Goal: Information Seeking & Learning: Learn about a topic

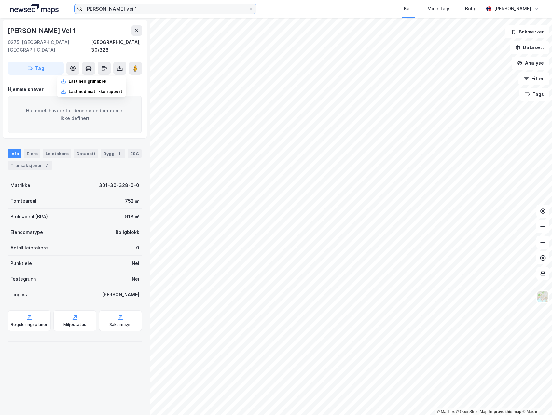
click at [163, 7] on input "Sigurd Iversens vei 1" at bounding box center [165, 9] width 166 height 10
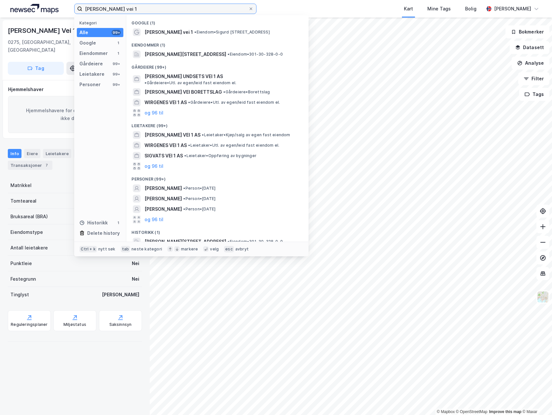
click at [163, 7] on input "Sigurd Iversens vei 1" at bounding box center [165, 9] width 166 height 10
type input "Skolemesterveien 2B"
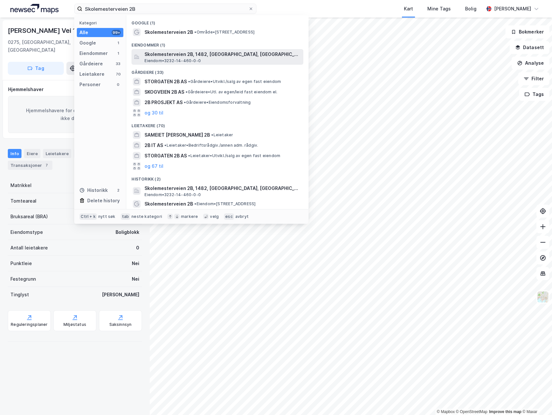
click at [171, 56] on span "Skolemesterveien 2B, 1482, [GEOGRAPHIC_DATA], [GEOGRAPHIC_DATA]" at bounding box center [222, 54] width 156 height 8
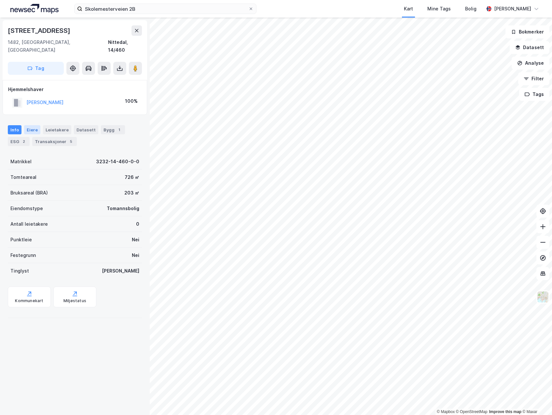
click at [34, 125] on div "Eiere" at bounding box center [32, 129] width 16 height 9
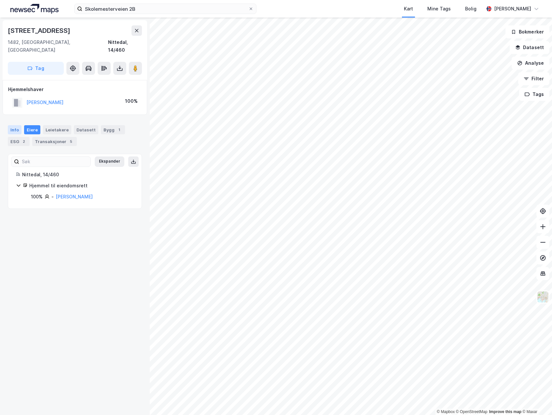
click at [9, 125] on div "Info" at bounding box center [15, 129] width 14 height 9
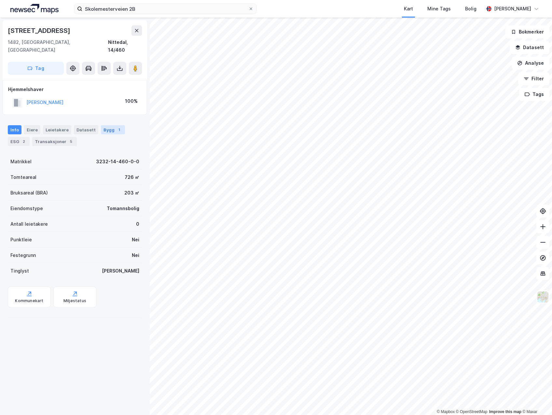
click at [104, 125] on div "Bygg 1" at bounding box center [113, 129] width 24 height 9
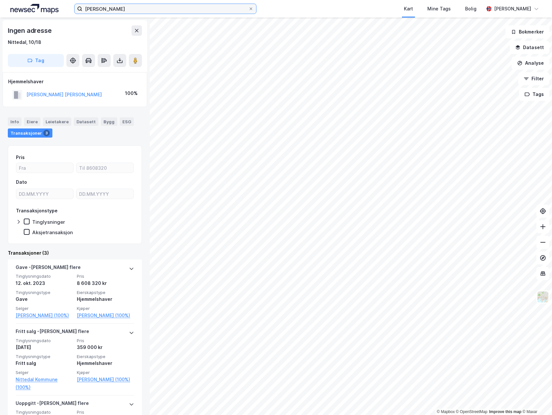
click at [165, 7] on input "[PERSON_NAME]" at bounding box center [165, 9] width 166 height 10
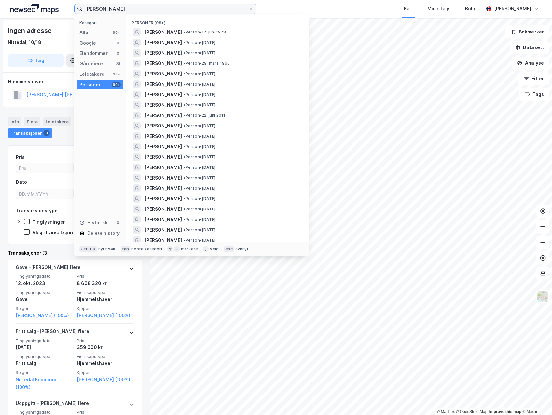
click at [170, 10] on input "[PERSON_NAME]" at bounding box center [165, 9] width 166 height 10
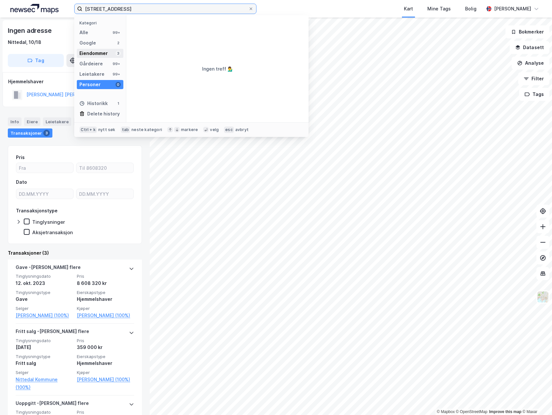
type input "[STREET_ADDRESS]"
drag, startPoint x: 95, startPoint y: 52, endPoint x: 115, endPoint y: 44, distance: 21.8
click at [95, 52] on div "Eiendommer" at bounding box center [93, 53] width 28 height 8
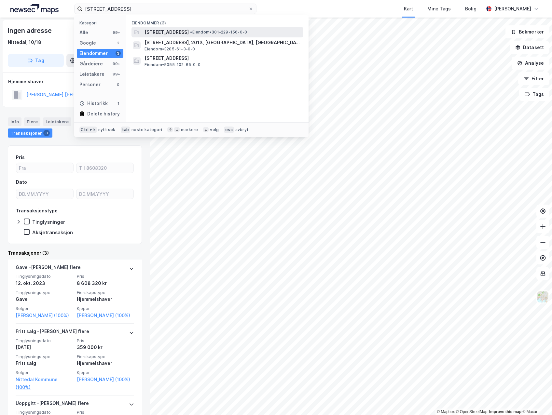
click at [167, 32] on span "[STREET_ADDRESS]" at bounding box center [166, 32] width 44 height 8
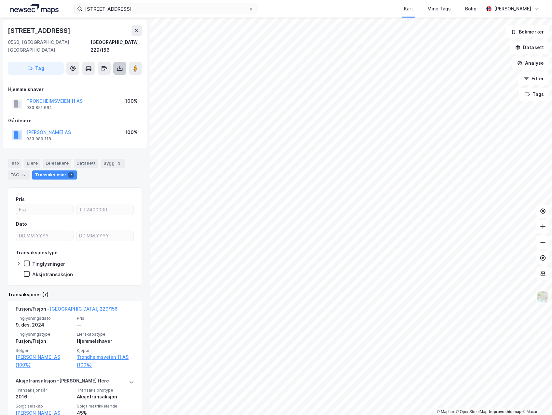
click at [121, 65] on icon at bounding box center [119, 68] width 7 height 7
click at [109, 76] on div "Last ned grunnbok" at bounding box center [91, 81] width 69 height 10
click at [203, 14] on div "trondheimsveien 11 Kart Mine Tags Bolig [PERSON_NAME]" at bounding box center [276, 9] width 552 height 18
click at [198, 11] on input "[STREET_ADDRESS]" at bounding box center [165, 9] width 166 height 10
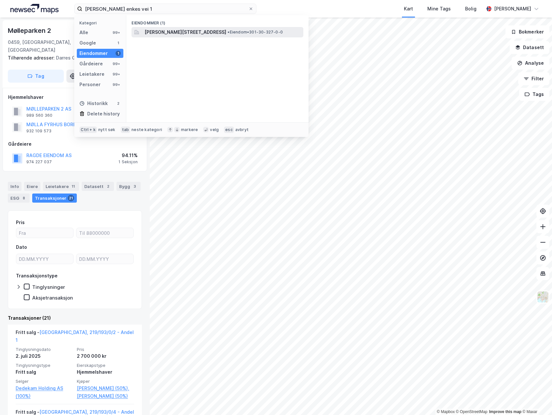
click at [177, 31] on span "[PERSON_NAME][STREET_ADDRESS]" at bounding box center [185, 32] width 82 height 8
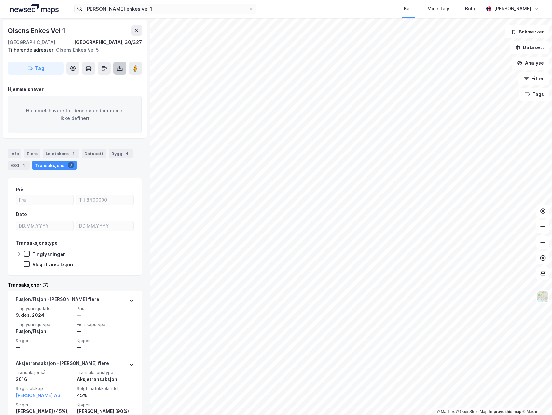
click at [118, 70] on icon at bounding box center [120, 69] width 6 height 3
click at [111, 80] on div "Last ned grunnbok" at bounding box center [91, 81] width 69 height 10
drag, startPoint x: 69, startPoint y: 31, endPoint x: 10, endPoint y: 32, distance: 59.2
click at [10, 32] on div "Olsens Enkes Vei 1" at bounding box center [75, 30] width 134 height 10
copy div "Olsens Enkes Vei 1"
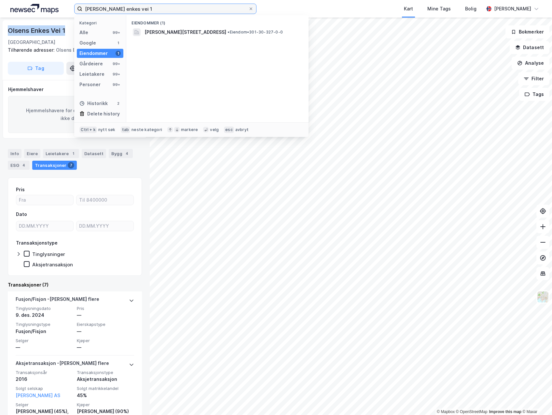
click at [139, 7] on input "[PERSON_NAME] enkes vei 1" at bounding box center [165, 9] width 166 height 10
click at [155, 8] on input "[PERSON_NAME] enkes vei 1" at bounding box center [165, 9] width 166 height 10
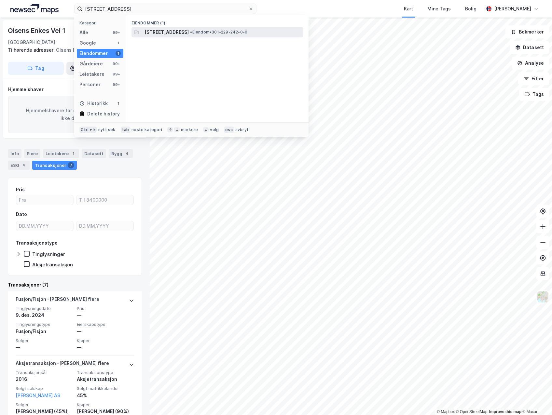
click at [145, 32] on span "[STREET_ADDRESS]" at bounding box center [166, 32] width 44 height 8
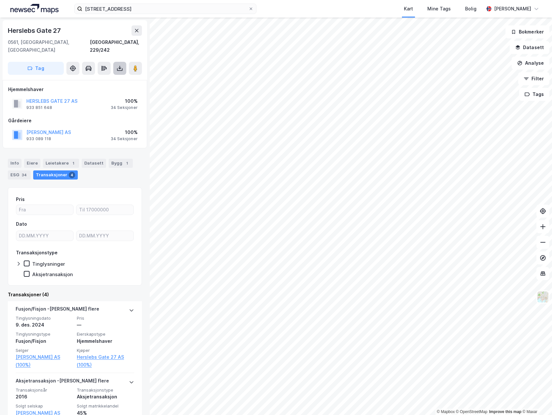
click at [121, 64] on button at bounding box center [119, 68] width 13 height 13
click at [103, 79] on div "Last ned grunnbok" at bounding box center [88, 81] width 38 height 5
drag, startPoint x: 21, startPoint y: 33, endPoint x: 4, endPoint y: 33, distance: 16.9
click at [4, 33] on div "[STREET_ADDRESS], 229/242 Tag" at bounding box center [75, 50] width 144 height 60
copy div "Herslebs Gate 27"
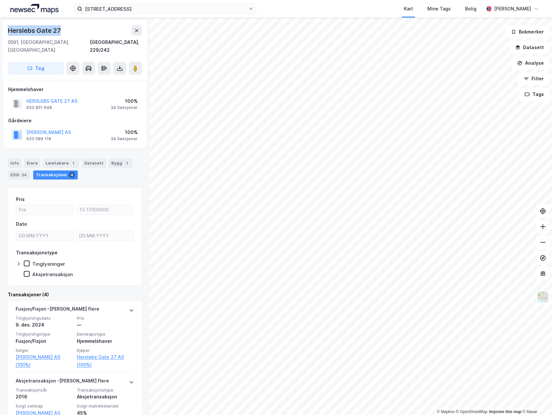
click at [96, 30] on div "Herslebs Gate 27" at bounding box center [75, 30] width 134 height 10
drag, startPoint x: 62, startPoint y: 100, endPoint x: 26, endPoint y: 101, distance: 35.8
click at [26, 101] on div "HERSLEBS GATE 27 AS 933 851 648" at bounding box center [51, 103] width 51 height 13
copy div "933 851 648"
click at [133, 12] on input "[STREET_ADDRESS]" at bounding box center [165, 9] width 166 height 10
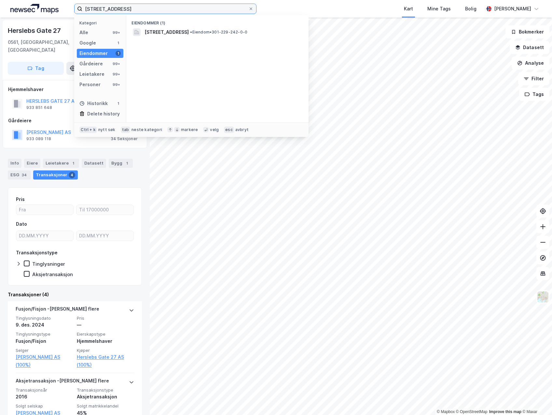
click at [92, 11] on input "[STREET_ADDRESS]" at bounding box center [165, 9] width 166 height 10
type input "He"
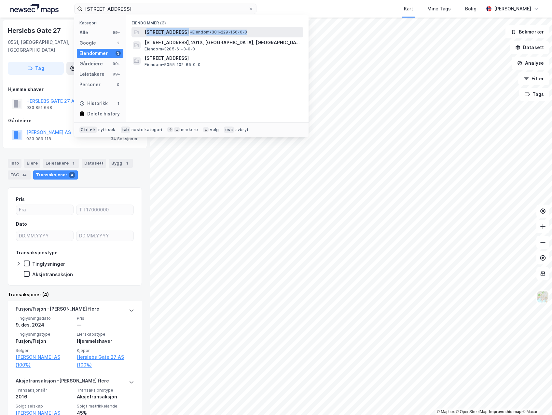
drag, startPoint x: 145, startPoint y: 37, endPoint x: 146, endPoint y: 34, distance: 4.0
click at [146, 34] on div "Eiendommer (3) [STREET_ADDRESS] • Eiendom • 301-229-156-0-0 Trondheimsveien 11,…" at bounding box center [217, 68] width 182 height 107
click at [146, 34] on span "[STREET_ADDRESS]" at bounding box center [166, 32] width 44 height 8
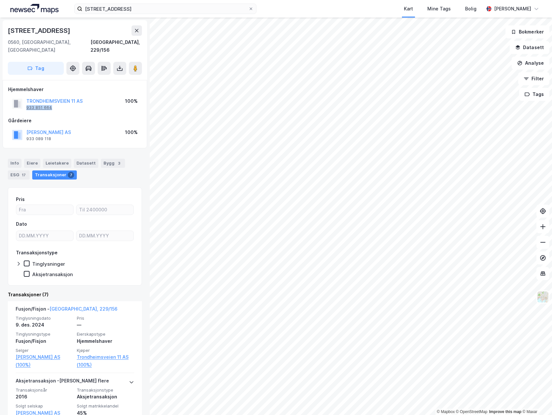
drag, startPoint x: 58, startPoint y: 101, endPoint x: 27, endPoint y: 101, distance: 30.9
click at [27, 101] on div "TRONDHEIMSVEIEN 11 AS 933 851 664" at bounding box center [54, 103] width 56 height 13
copy div "933 851 664"
click at [133, 13] on input "[STREET_ADDRESS]" at bounding box center [165, 9] width 166 height 10
click at [133, 10] on input "[STREET_ADDRESS]" at bounding box center [165, 9] width 166 height 10
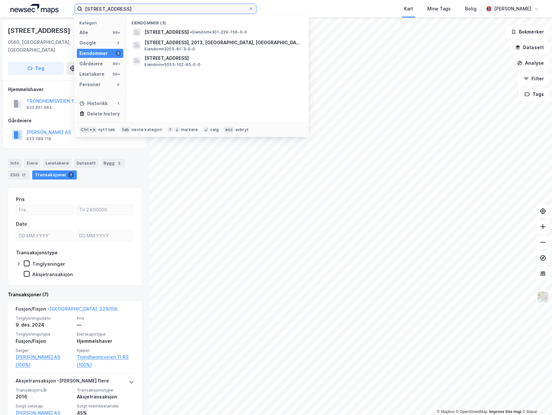
click at [149, 7] on input "[STREET_ADDRESS]" at bounding box center [165, 9] width 166 height 10
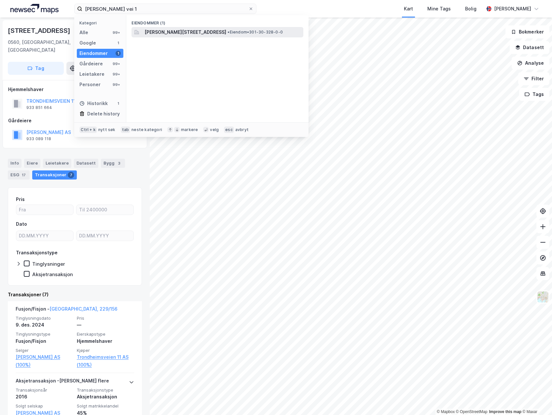
click at [162, 31] on span "[PERSON_NAME][STREET_ADDRESS]" at bounding box center [185, 32] width 82 height 8
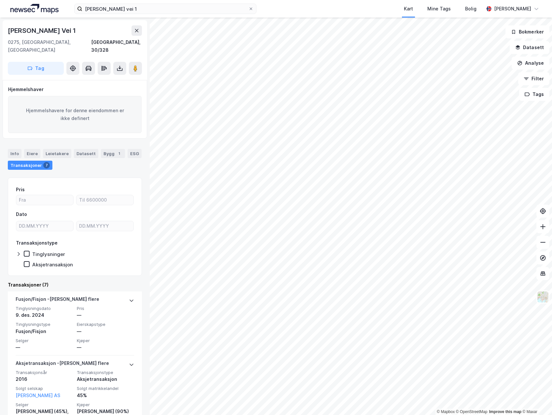
drag, startPoint x: 83, startPoint y: 31, endPoint x: 4, endPoint y: 32, distance: 79.1
click at [4, 32] on div "Sigurd [STREET_ADDRESS], 30/328 Tag" at bounding box center [75, 50] width 144 height 60
copy div "[PERSON_NAME] Vei 1"
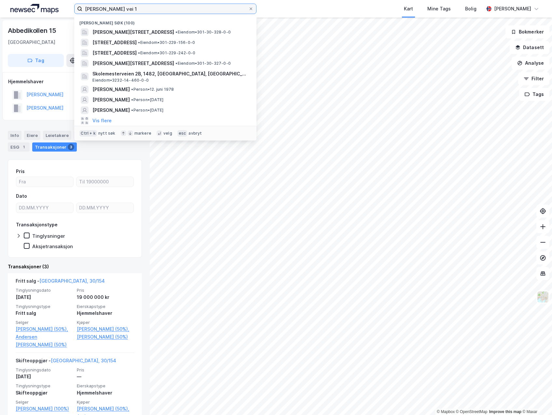
click at [111, 11] on input "[PERSON_NAME] vei 1" at bounding box center [165, 9] width 166 height 10
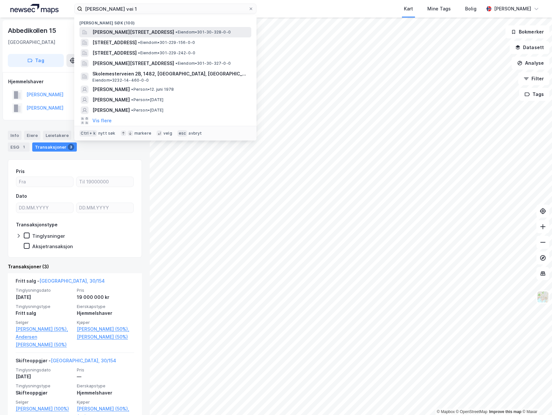
click at [134, 32] on span "[PERSON_NAME][STREET_ADDRESS]" at bounding box center [133, 32] width 82 height 8
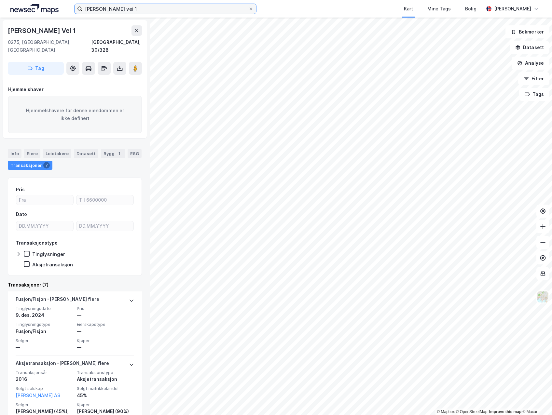
click at [157, 13] on input "[PERSON_NAME] vei 1" at bounding box center [165, 9] width 166 height 10
click at [157, 9] on input "[PERSON_NAME] vei 1" at bounding box center [165, 9] width 166 height 10
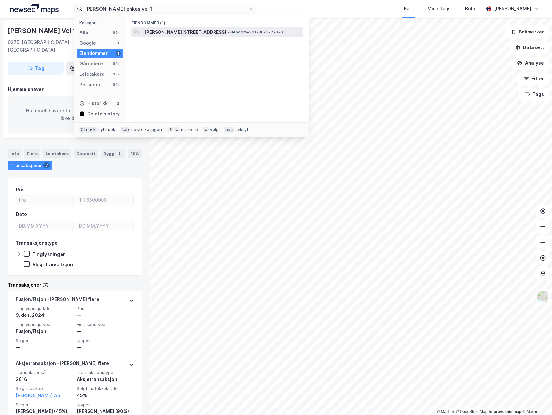
click at [189, 34] on span "[PERSON_NAME][STREET_ADDRESS]" at bounding box center [185, 32] width 82 height 8
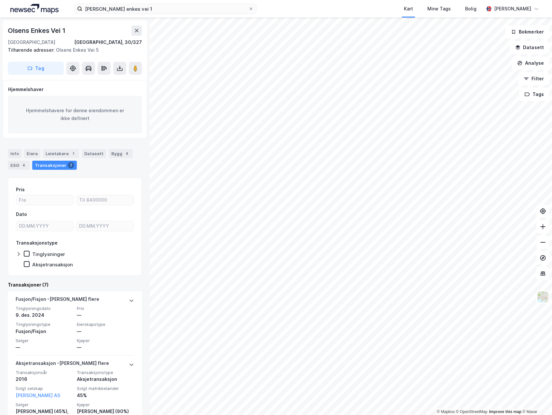
click at [40, 51] on span "Tilhørende adresser:" at bounding box center [32, 50] width 48 height 6
click at [142, 6] on input "[PERSON_NAME] enkes vei 1" at bounding box center [165, 9] width 166 height 10
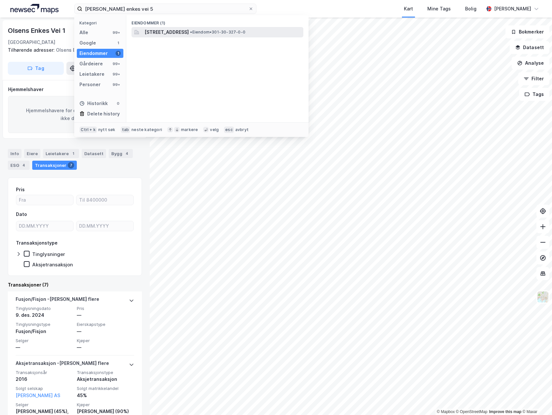
click at [167, 32] on span "[STREET_ADDRESS]" at bounding box center [166, 32] width 44 height 8
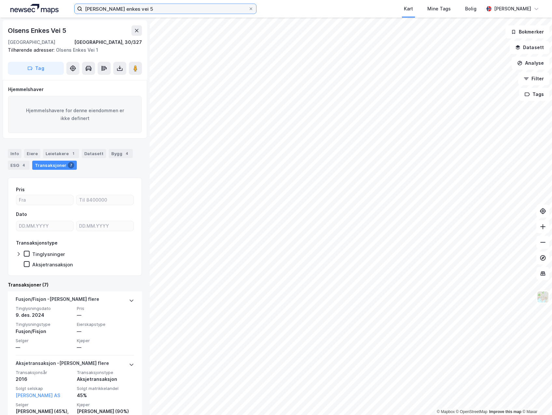
click at [133, 13] on input "[PERSON_NAME] enkes vei 5" at bounding box center [165, 9] width 166 height 10
click at [49, 53] on div "Tilhørende adresser: [STREET_ADDRESS]" at bounding box center [72, 50] width 129 height 8
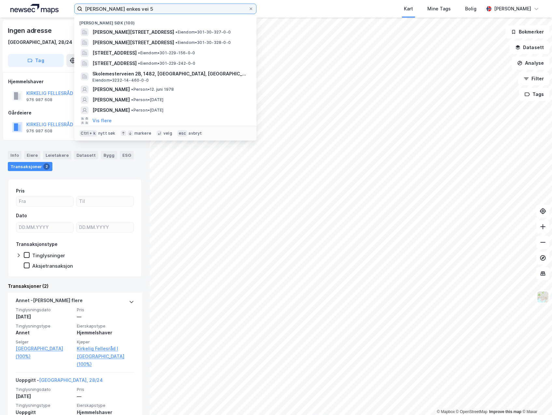
drag, startPoint x: 53, startPoint y: 5, endPoint x: 23, endPoint y: 6, distance: 30.0
click at [23, 6] on div "[PERSON_NAME] enkes vei 5 Nylige søk (100) [STREET_ADDRESS] • Eiendom • 301-30-…" at bounding box center [276, 9] width 552 height 18
click at [137, 9] on input "[PERSON_NAME] enkes vei 5" at bounding box center [165, 9] width 166 height 10
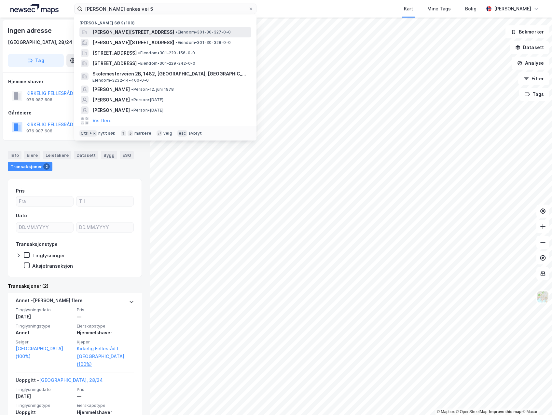
click at [138, 35] on span "[PERSON_NAME][STREET_ADDRESS]" at bounding box center [133, 32] width 82 height 8
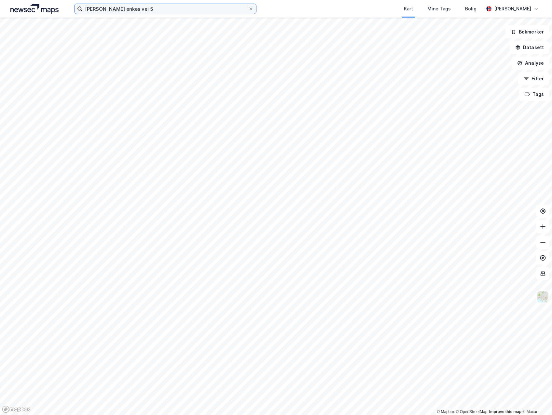
click at [140, 13] on input "[PERSON_NAME] enkes vei 5" at bounding box center [165, 9] width 166 height 10
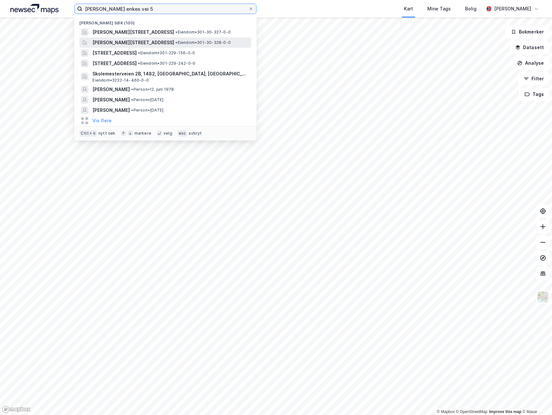
click at [140, 10] on input "[PERSON_NAME] enkes vei 5" at bounding box center [165, 9] width 166 height 10
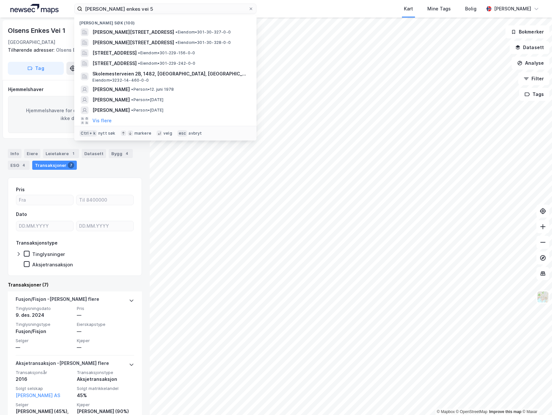
click at [66, 34] on div "Olsens Enkes Vei 1" at bounding box center [75, 30] width 134 height 10
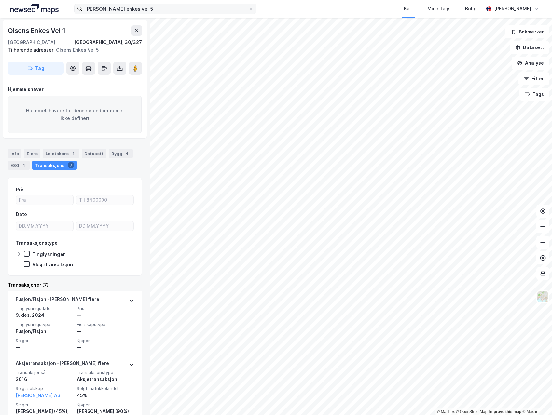
click at [132, 14] on div "[PERSON_NAME] enkes vei 5 Kart Mine Tags Bolig [PERSON_NAME]" at bounding box center [276, 9] width 552 height 18
click at [133, 12] on input "[PERSON_NAME] enkes vei 5" at bounding box center [165, 9] width 166 height 10
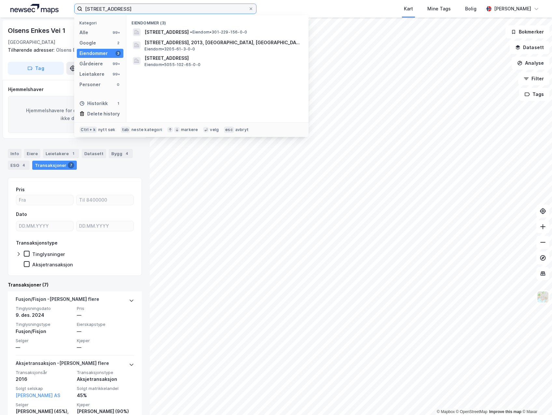
click at [158, 8] on input "[STREET_ADDRESS]" at bounding box center [165, 9] width 166 height 10
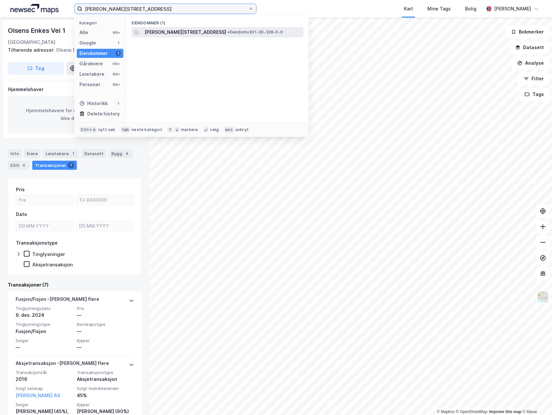
type input "[PERSON_NAME][STREET_ADDRESS]"
click at [165, 32] on span "[PERSON_NAME][STREET_ADDRESS]" at bounding box center [185, 32] width 82 height 8
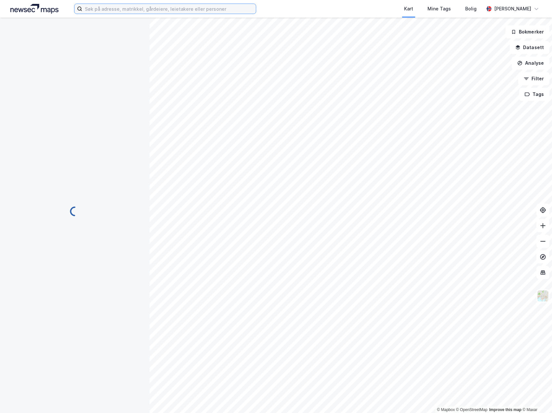
click at [110, 8] on input at bounding box center [169, 9] width 174 height 10
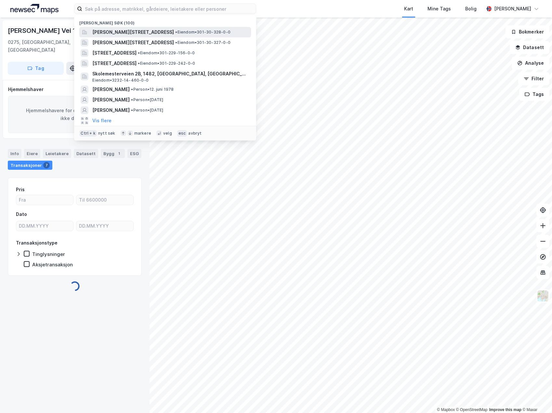
click at [118, 32] on span "[PERSON_NAME][STREET_ADDRESS]" at bounding box center [133, 32] width 82 height 8
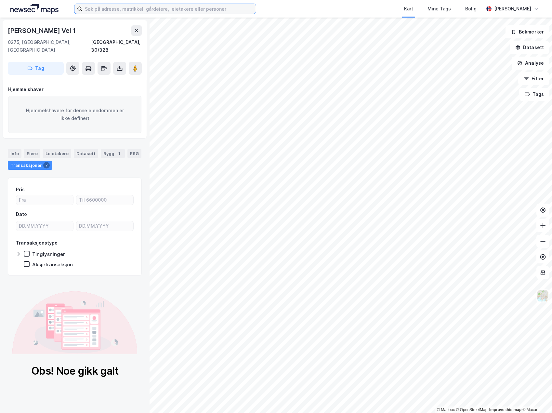
click at [123, 10] on input at bounding box center [169, 9] width 174 height 10
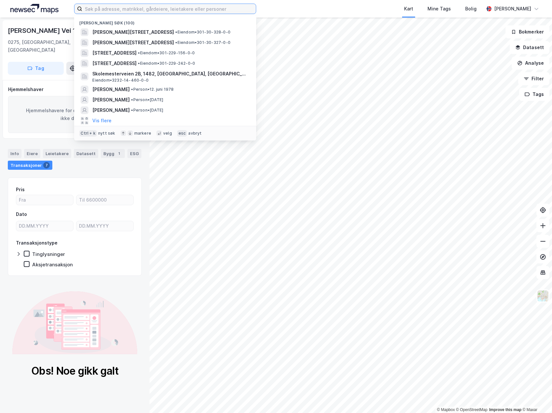
type input "H"
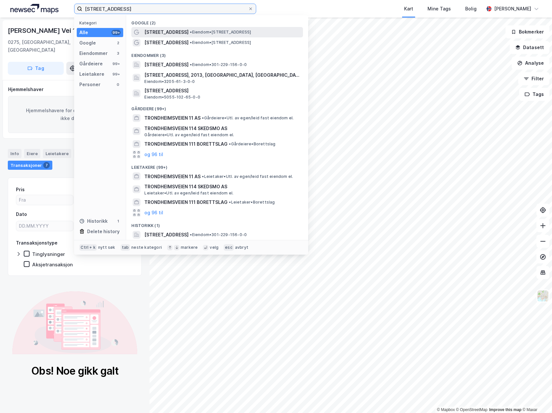
type input "[STREET_ADDRESS]"
click at [150, 32] on span "[STREET_ADDRESS]" at bounding box center [166, 32] width 44 height 8
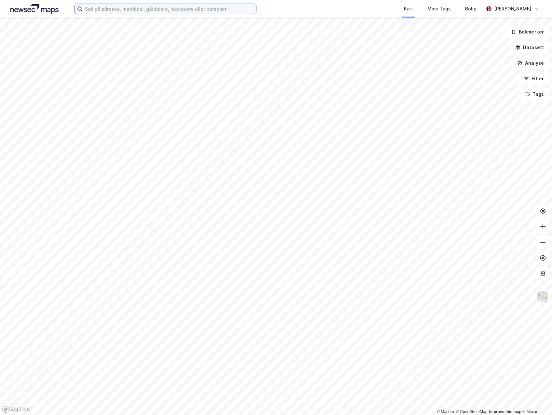
click at [225, 7] on input at bounding box center [169, 9] width 174 height 10
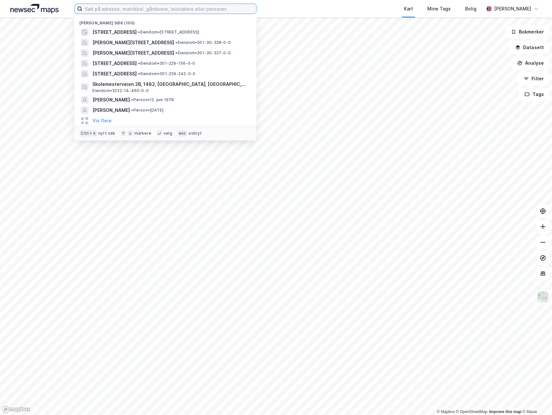
click at [224, 8] on input at bounding box center [169, 9] width 174 height 10
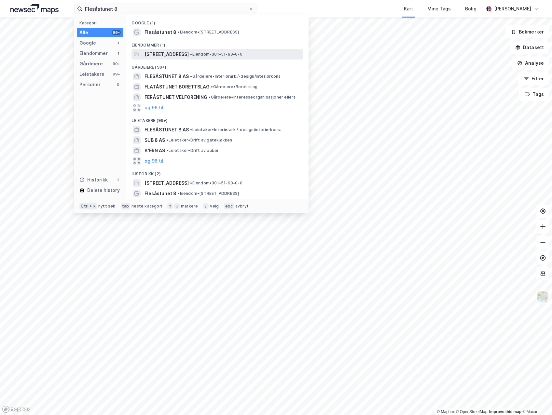
click at [179, 53] on span "Flesåstunet 8, 0860, OSLO, OSLO" at bounding box center [166, 54] width 44 height 8
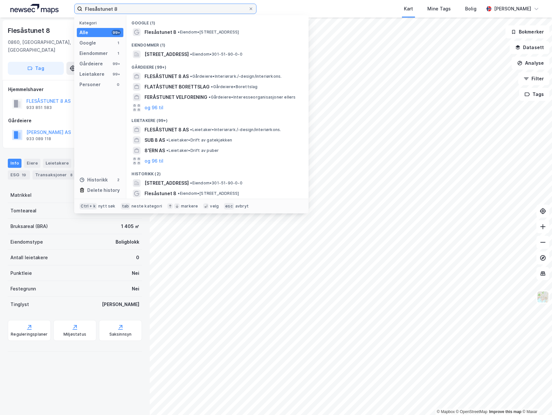
click at [217, 8] on input "Flesåstunet 8" at bounding box center [165, 9] width 166 height 10
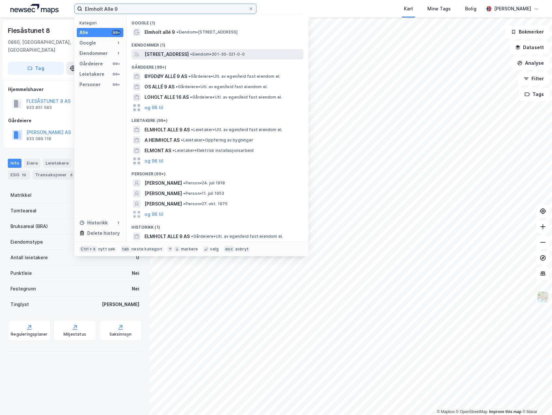
type input "Elmholt Alle 9"
click at [171, 54] on span "[STREET_ADDRESS]" at bounding box center [166, 54] width 44 height 8
